Goal: Task Accomplishment & Management: Manage account settings

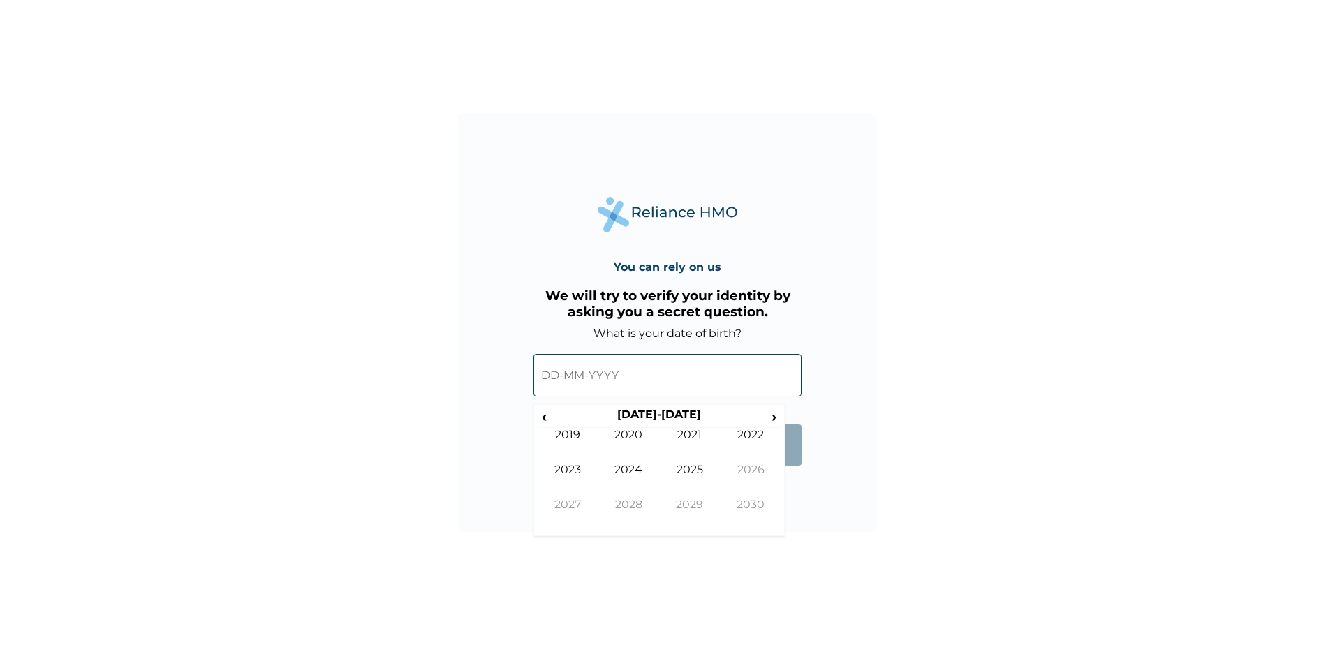
click at [547, 379] on input "text" at bounding box center [667, 375] width 268 height 43
click at [541, 419] on span "‹" at bounding box center [544, 416] width 15 height 17
click at [578, 499] on td "1997" at bounding box center [567, 515] width 61 height 35
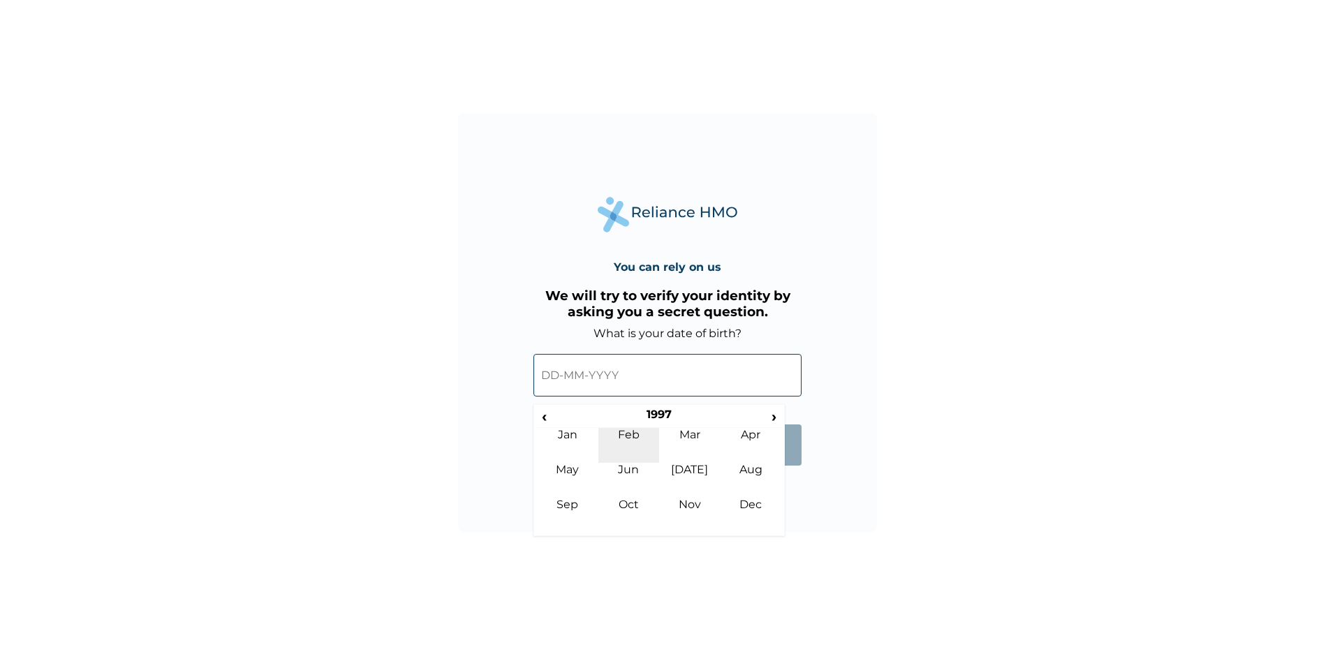
click at [632, 440] on td "Feb" at bounding box center [628, 445] width 61 height 35
click at [623, 492] on td "11" at bounding box center [624, 496] width 35 height 20
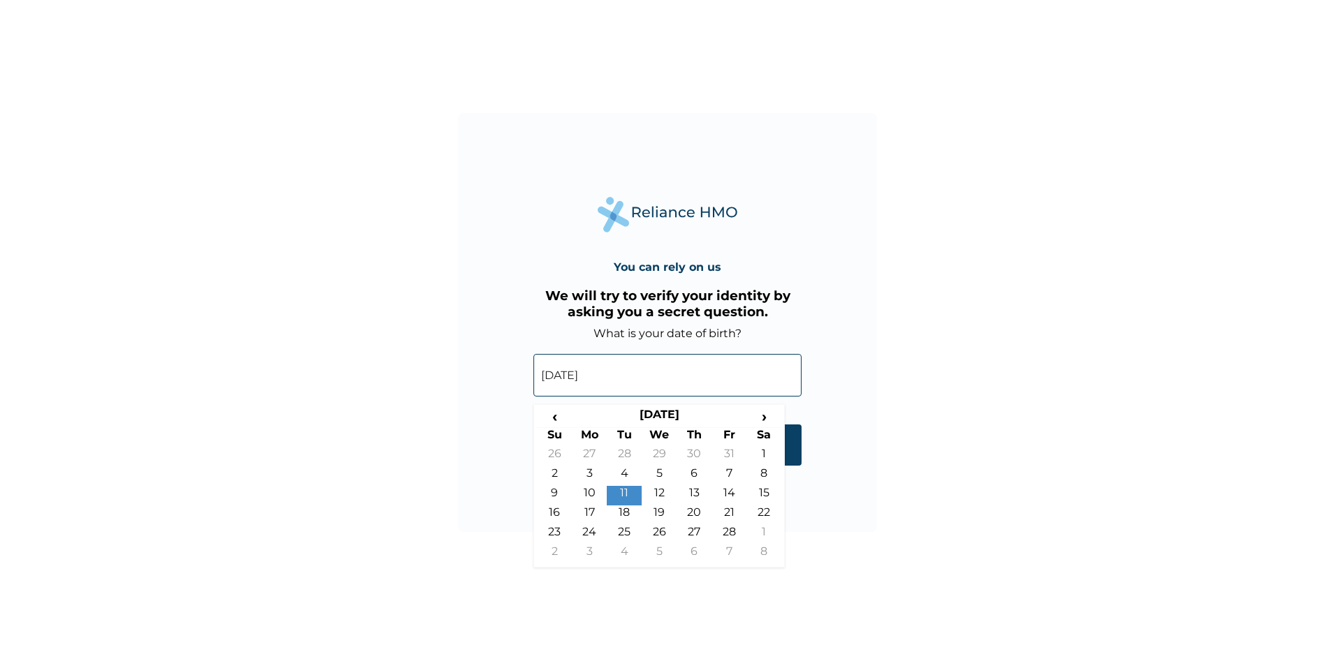
click at [632, 373] on input "[DATE]" at bounding box center [667, 375] width 268 height 43
click at [757, 412] on span "›" at bounding box center [763, 416] width 35 height 17
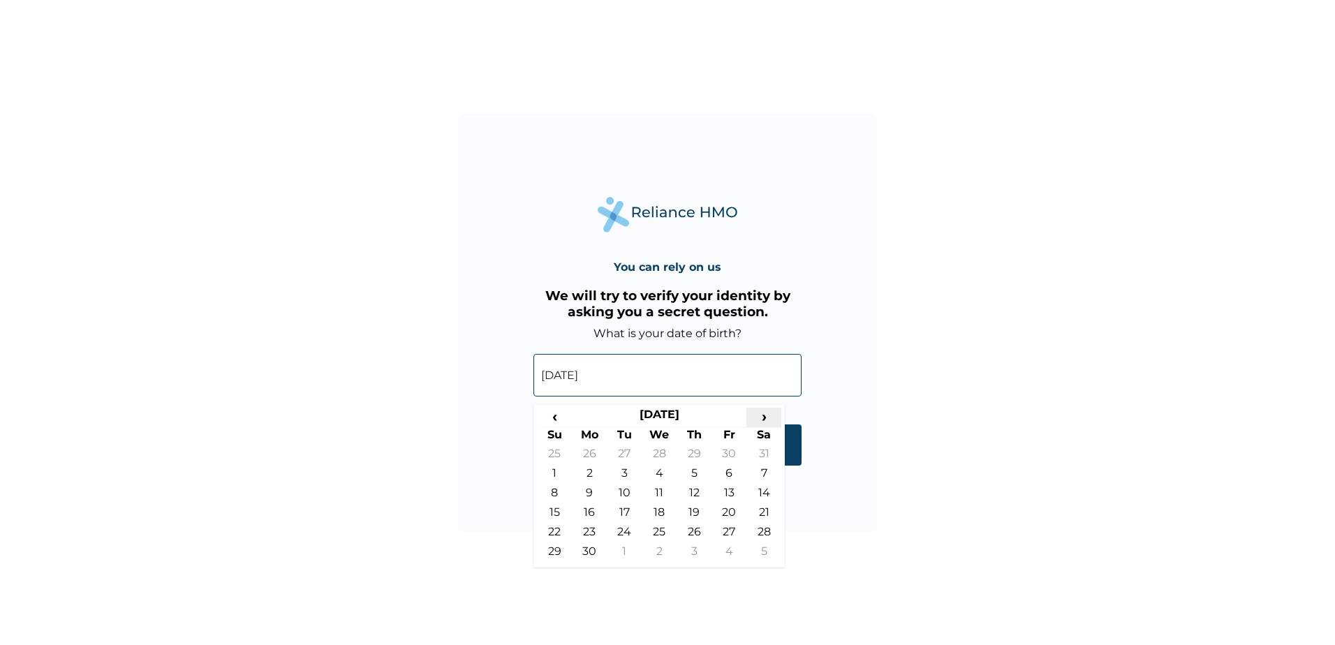
click at [757, 412] on span "›" at bounding box center [763, 416] width 35 height 17
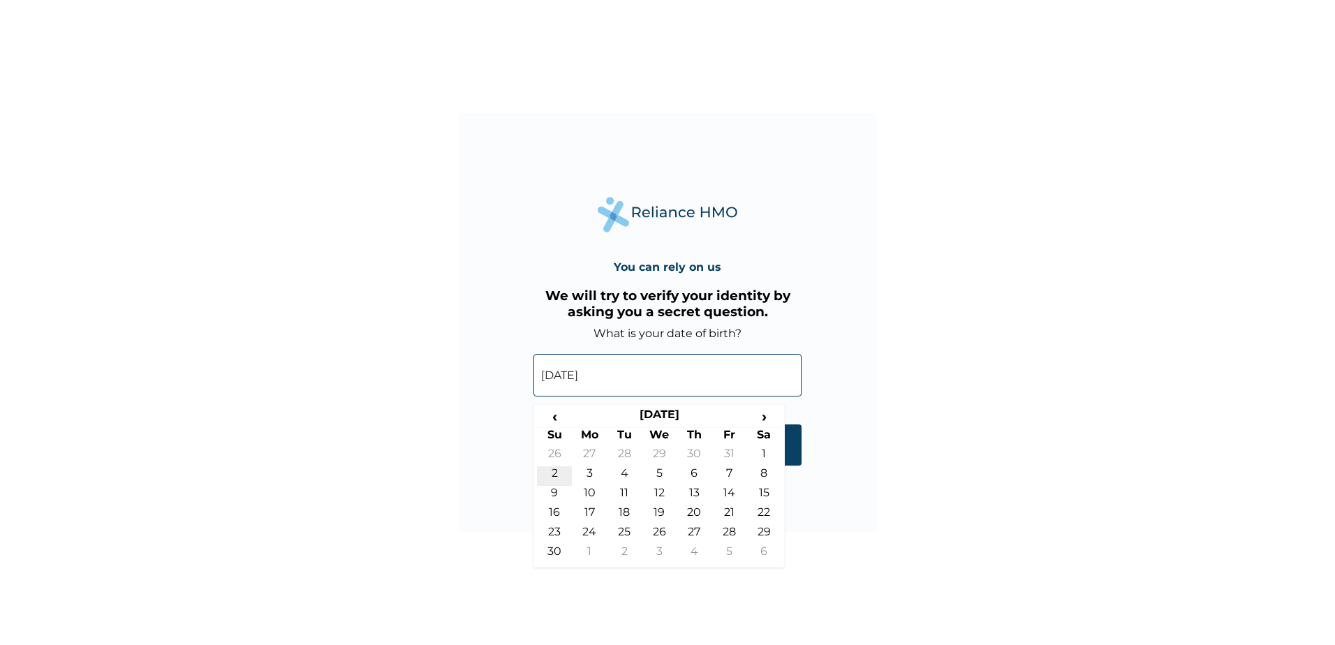
click at [558, 473] on td "2" at bounding box center [554, 476] width 35 height 20
type input "[DATE]"
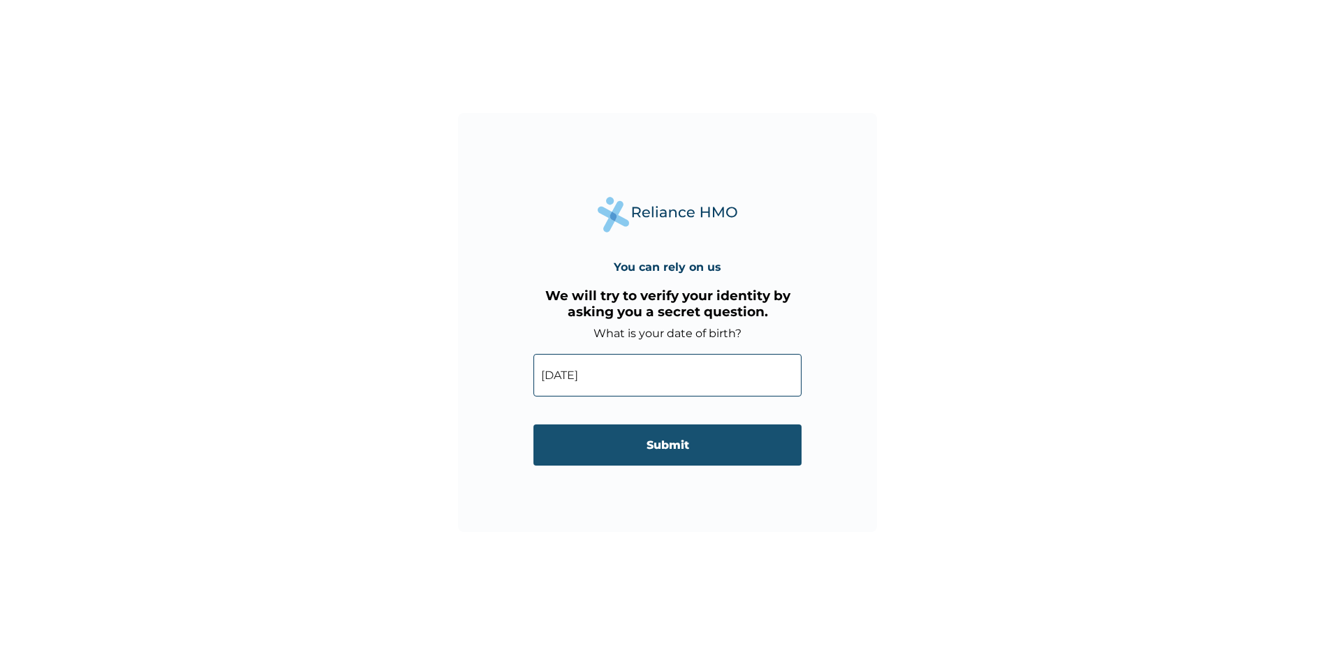
click at [641, 444] on input "Submit" at bounding box center [667, 444] width 268 height 41
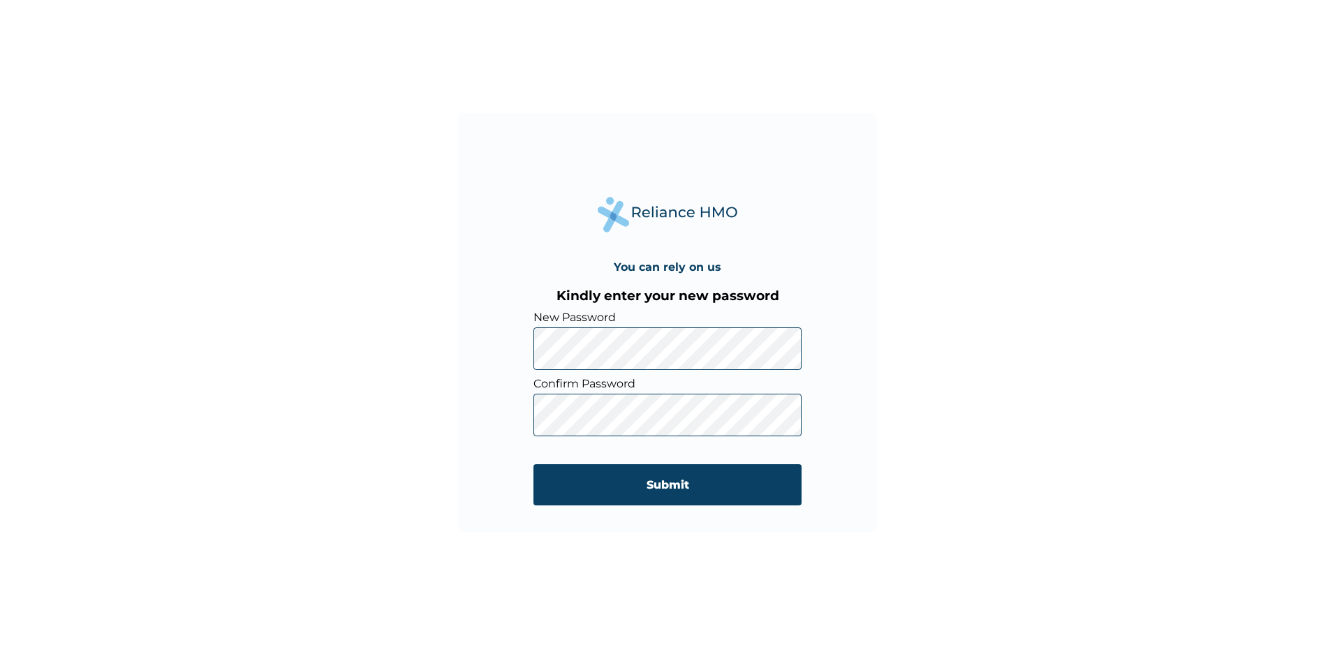
click at [533, 464] on input "Submit" at bounding box center [667, 484] width 268 height 41
click at [707, 482] on input "Submit" at bounding box center [667, 484] width 268 height 41
